Goal: Task Accomplishment & Management: Manage account settings

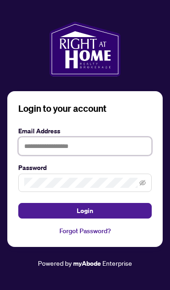
click at [117, 155] on input "text" at bounding box center [85, 146] width 134 height 18
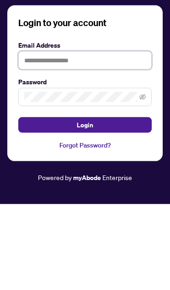
type input "**********"
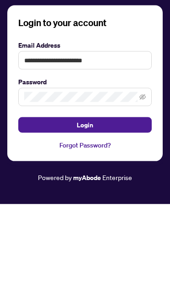
click at [85, 203] on button "Login" at bounding box center [85, 211] width 134 height 16
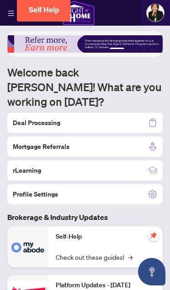
click at [56, 118] on h2 "Deal Processing" at bounding box center [37, 122] width 48 height 9
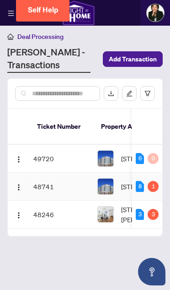
click at [49, 180] on td "48741" at bounding box center [62, 187] width 64 height 28
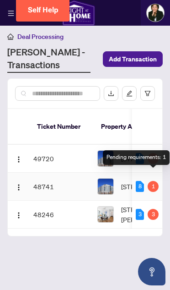
click at [151, 155] on div "Pending requirements: 1" at bounding box center [136, 157] width 67 height 15
click at [120, 178] on div "[STREET_ADDRESS]" at bounding box center [144, 186] width 93 height 16
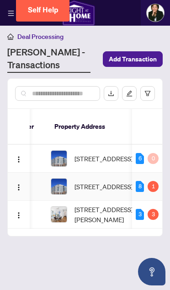
scroll to position [0, 47]
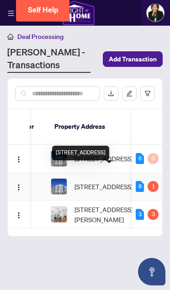
click at [61, 179] on img at bounding box center [59, 187] width 16 height 16
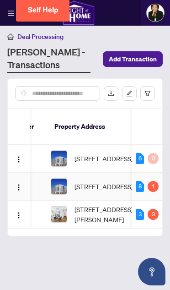
click at [60, 180] on img at bounding box center [59, 187] width 16 height 16
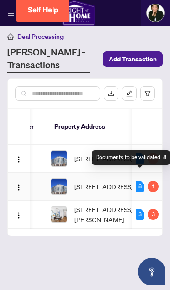
click at [117, 181] on span "[STREET_ADDRESS]" at bounding box center [104, 186] width 59 height 10
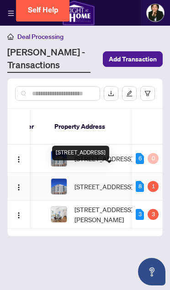
click at [155, 181] on div "1" at bounding box center [153, 186] width 11 height 11
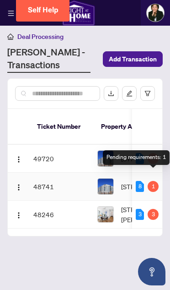
scroll to position [0, 0]
click at [44, 179] on td "48741" at bounding box center [62, 187] width 64 height 28
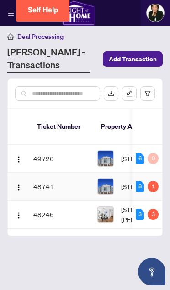
click at [108, 179] on img at bounding box center [106, 187] width 16 height 16
click at [112, 179] on img at bounding box center [106, 187] width 16 height 16
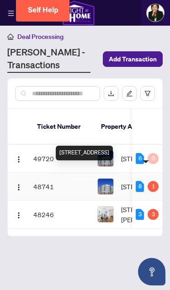
click at [126, 181] on span "[STREET_ADDRESS]" at bounding box center [150, 186] width 59 height 10
click at [18, 184] on img "button" at bounding box center [18, 187] width 7 height 7
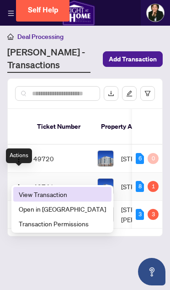
click at [56, 194] on span "View Transaction" at bounding box center [63, 194] width 88 height 10
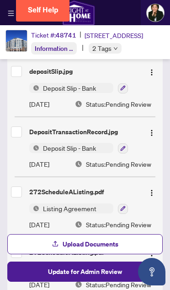
scroll to position [153, 0]
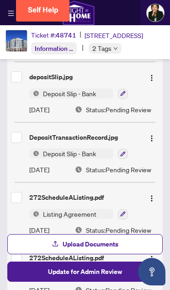
click at [87, 97] on span "Deposit Slip - Bank" at bounding box center [69, 93] width 60 height 10
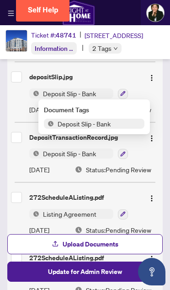
click at [123, 92] on icon "button" at bounding box center [123, 93] width 5 height 5
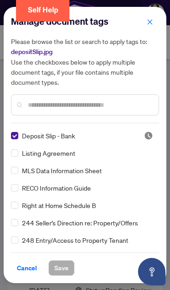
click at [148, 25] on icon "close" at bounding box center [150, 22] width 6 height 6
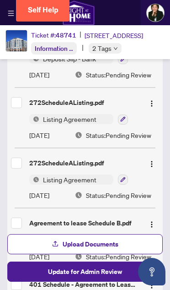
scroll to position [250, 0]
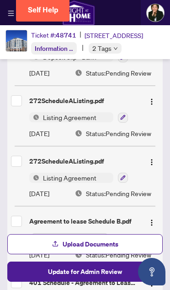
click at [153, 98] on img "button" at bounding box center [151, 101] width 7 height 7
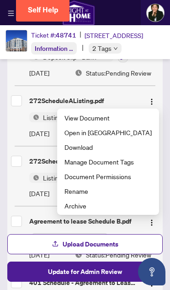
click at [158, 95] on button "button" at bounding box center [152, 100] width 15 height 15
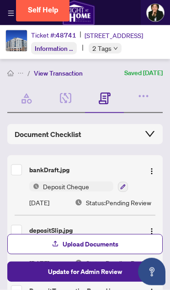
scroll to position [0, 0]
click at [154, 228] on img "button" at bounding box center [151, 231] width 7 height 7
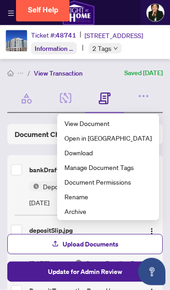
click at [123, 118] on span "View Document" at bounding box center [109, 123] width 88 height 10
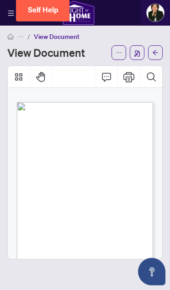
scroll to position [50, 0]
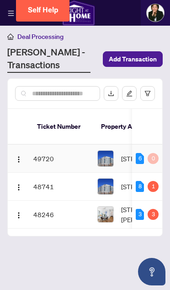
click at [42, 148] on td "49720" at bounding box center [62, 159] width 64 height 28
click at [18, 154] on button "button" at bounding box center [18, 158] width 15 height 15
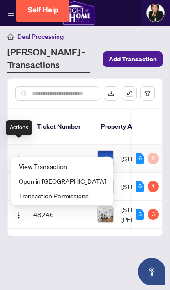
click at [59, 166] on span "View Transaction" at bounding box center [63, 166] width 88 height 10
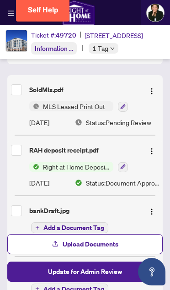
click at [121, 165] on icon "button" at bounding box center [123, 166] width 5 height 5
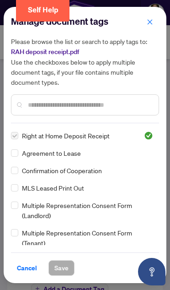
click at [152, 19] on icon "close" at bounding box center [150, 22] width 6 height 6
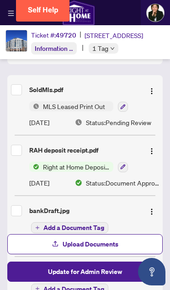
click at [154, 148] on img "button" at bounding box center [151, 151] width 7 height 7
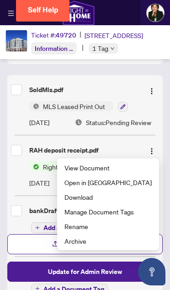
click at [116, 165] on span "View Document" at bounding box center [109, 168] width 88 height 10
